Goal: Transaction & Acquisition: Subscribe to service/newsletter

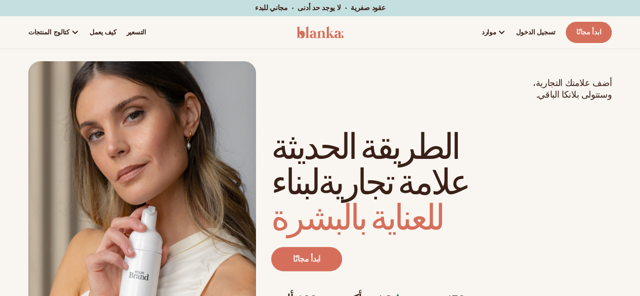
click at [476, 113] on div "أضف علامتك التجارية، وستتولى بلانكا الباقي. beauty,skin care,wellness,makeup ال…" at bounding box center [320, 204] width 584 height 287
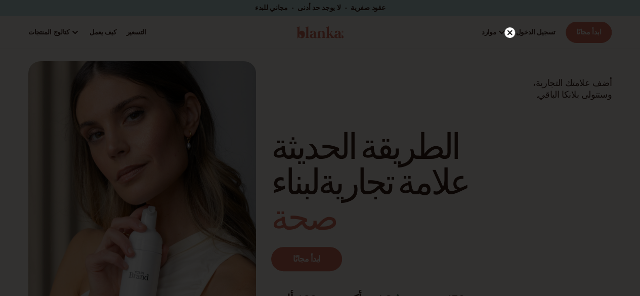
click at [597, 145] on div at bounding box center [320, 148] width 640 height 296
click at [502, 15] on div at bounding box center [320, 148] width 640 height 296
click at [505, 32] on icon at bounding box center [504, 32] width 5 height 5
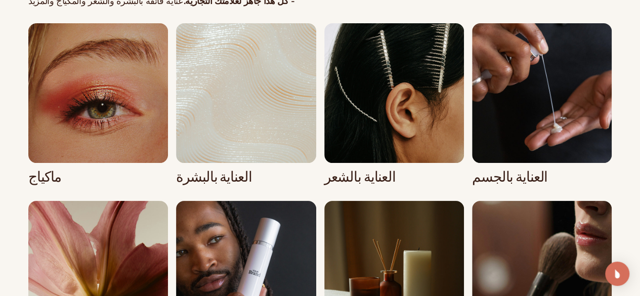
scroll to position [1928, 0]
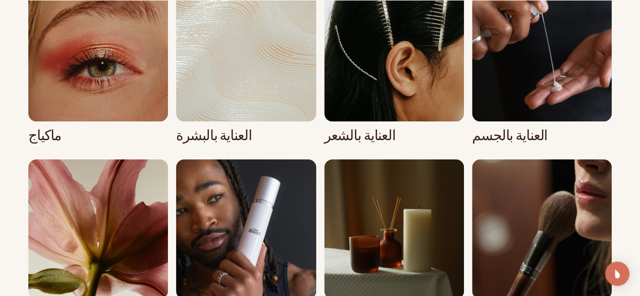
click at [266, 106] on link "2 / 8" at bounding box center [246, 62] width 140 height 161
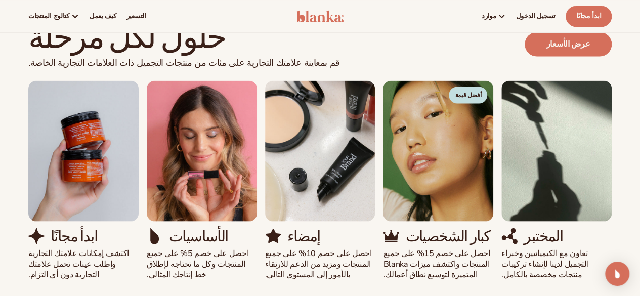
scroll to position [894, 0]
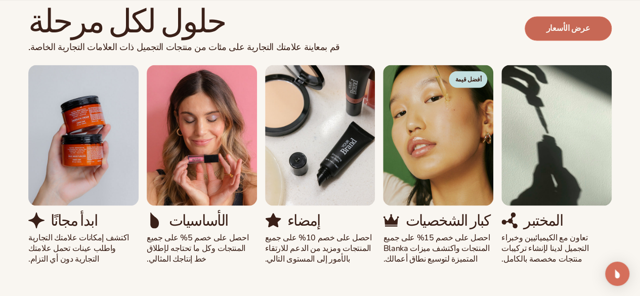
click at [568, 40] on link "عرض الأسعار" at bounding box center [568, 28] width 87 height 24
